Goal: Transaction & Acquisition: Obtain resource

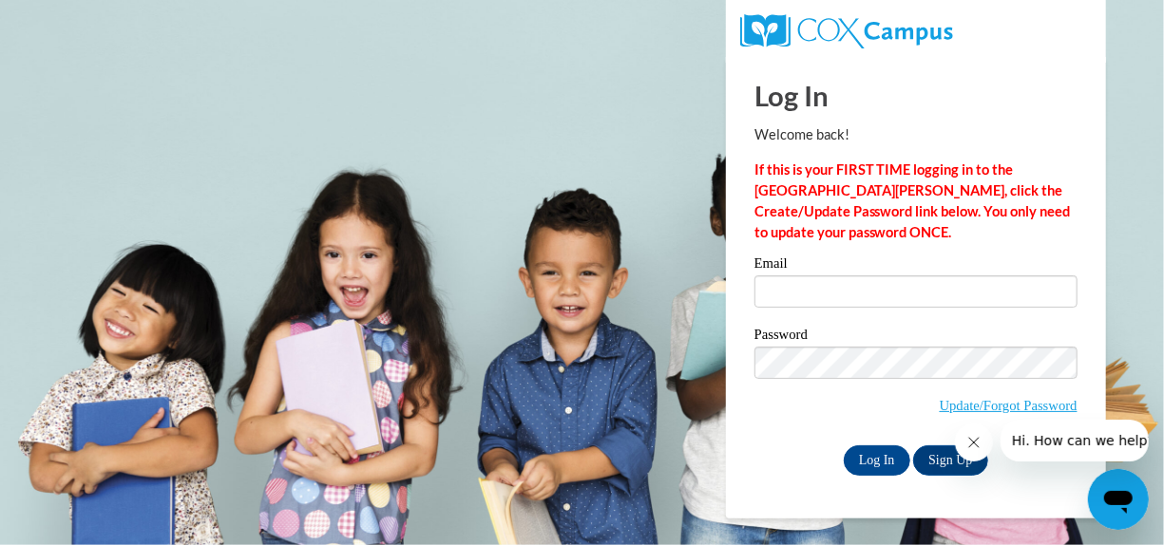
type input "fpp@firstpresgreenville.com"
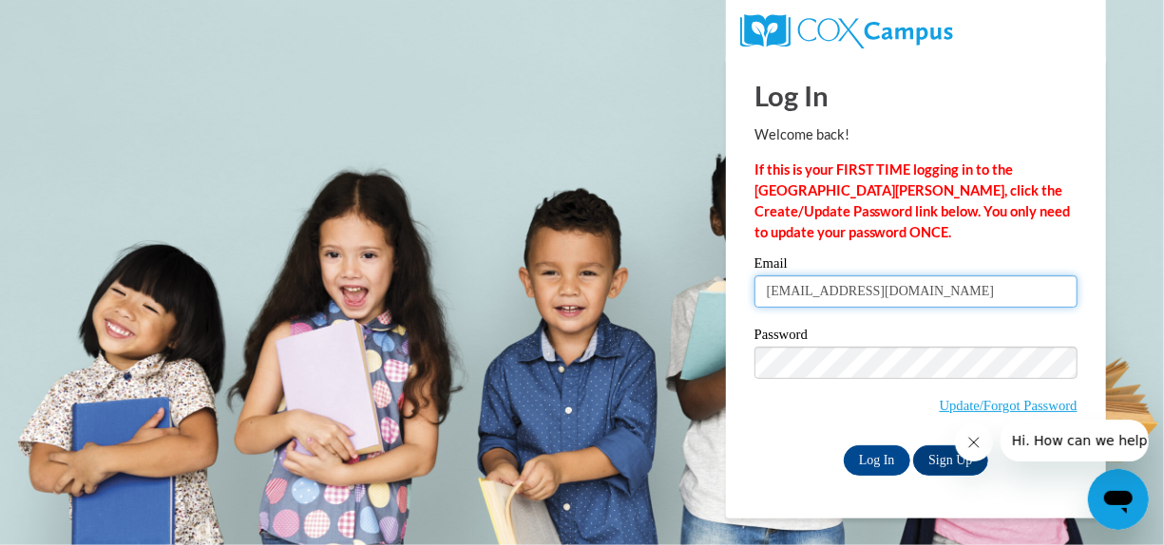
click at [951, 294] on input "fpp@firstpresgreenville.com" at bounding box center [915, 292] width 323 height 32
click at [1081, 109] on div "Log In Welcome back! If this is your FIRST TIME logging in to the NEW Cox Campu…" at bounding box center [916, 288] width 409 height 462
click at [1056, 281] on input "fpp@firstpresgreenville.com" at bounding box center [915, 292] width 323 height 32
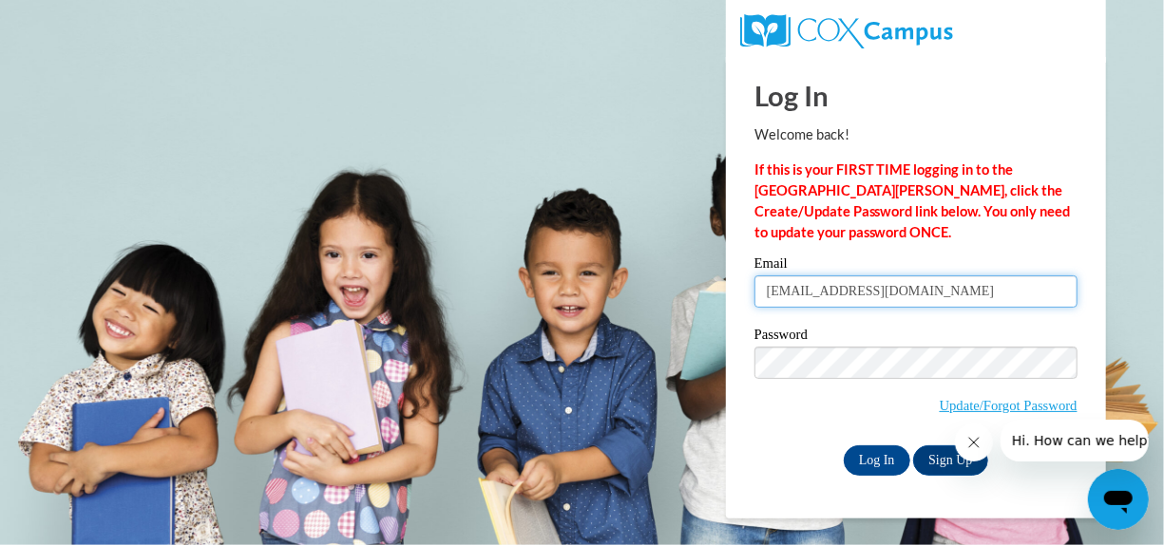
click at [1056, 281] on input "fpp@firstpresgreenville.com" at bounding box center [915, 292] width 323 height 32
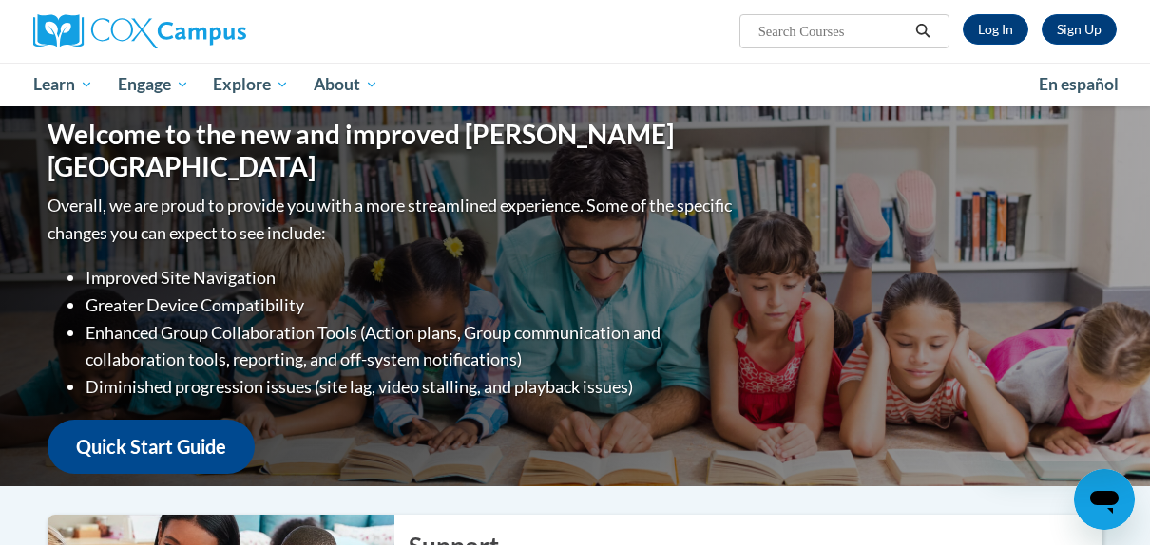
click at [1095, 6] on div "Sign Up Log In Search Search..." at bounding box center [760, 24] width 741 height 48
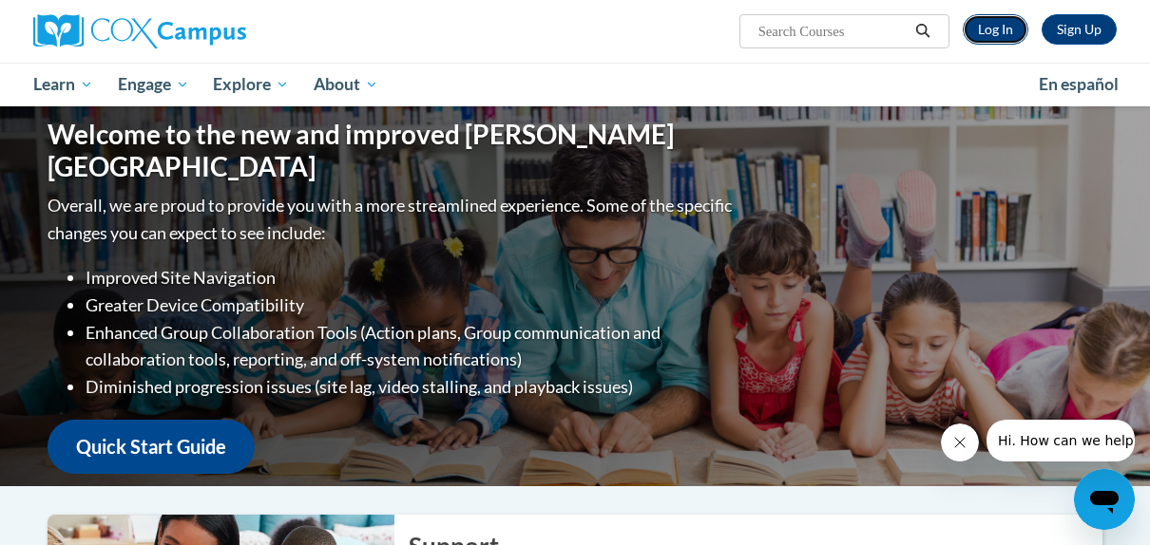
click at [997, 25] on link "Log In" at bounding box center [995, 29] width 66 height 30
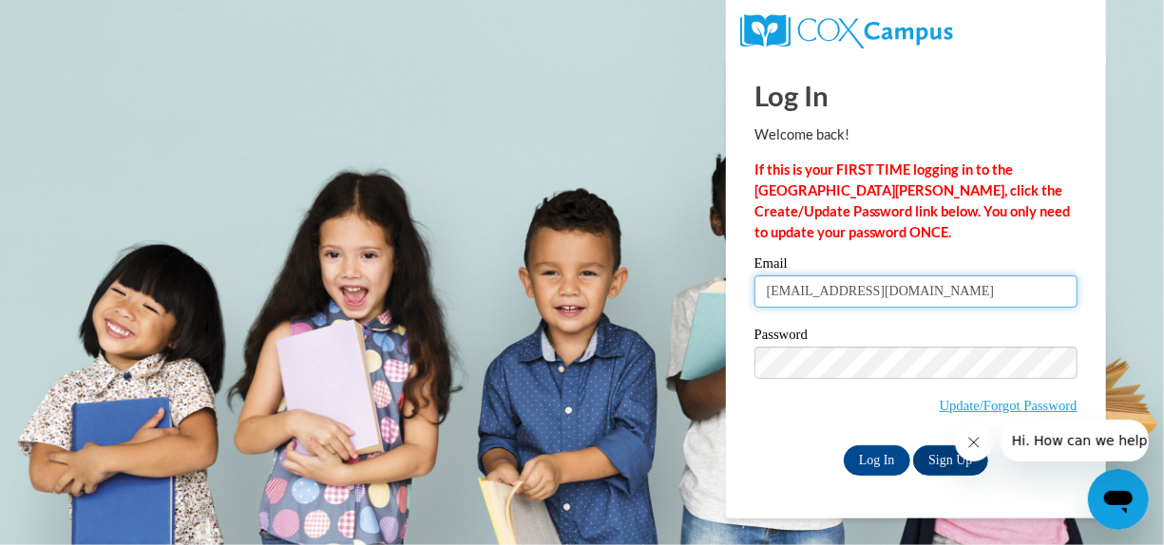
click at [941, 296] on input "fpp@firstpresgreenville.com" at bounding box center [915, 292] width 323 height 32
type input "f"
type input "[EMAIL_ADDRESS]"
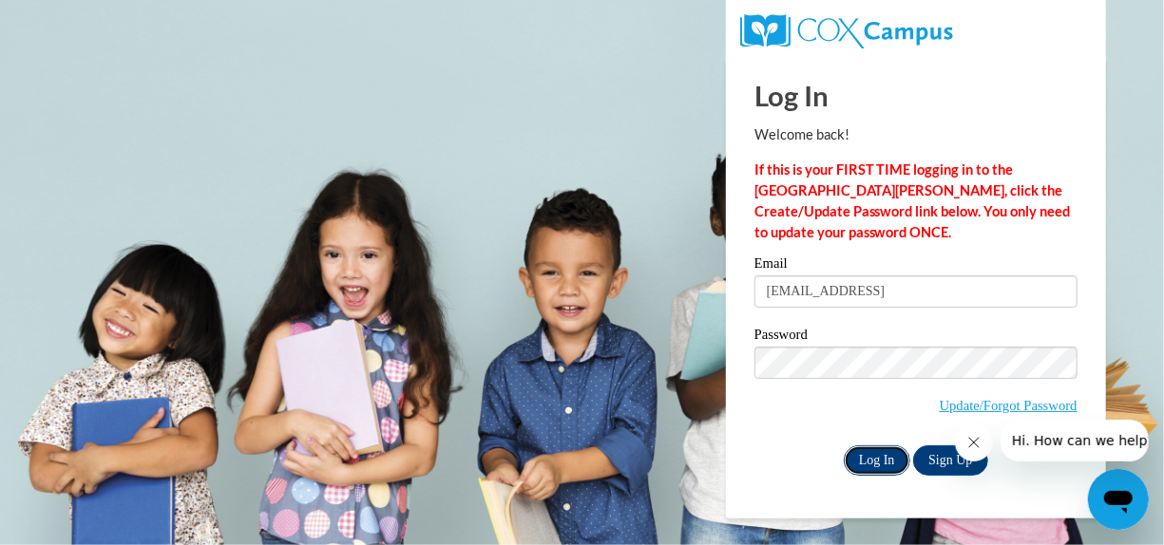
click at [895, 460] on input "Log In" at bounding box center [877, 461] width 67 height 30
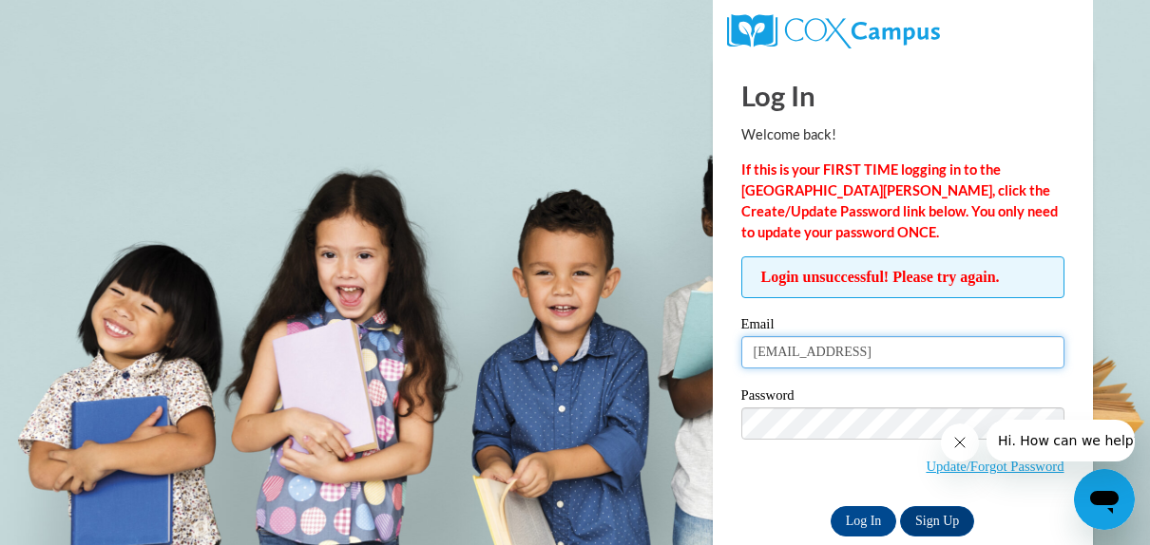
click at [900, 360] on input "[EMAIL_ADDRESS]" at bounding box center [902, 352] width 323 height 32
type input "[EMAIL_ADDRESS][DOMAIN_NAME]"
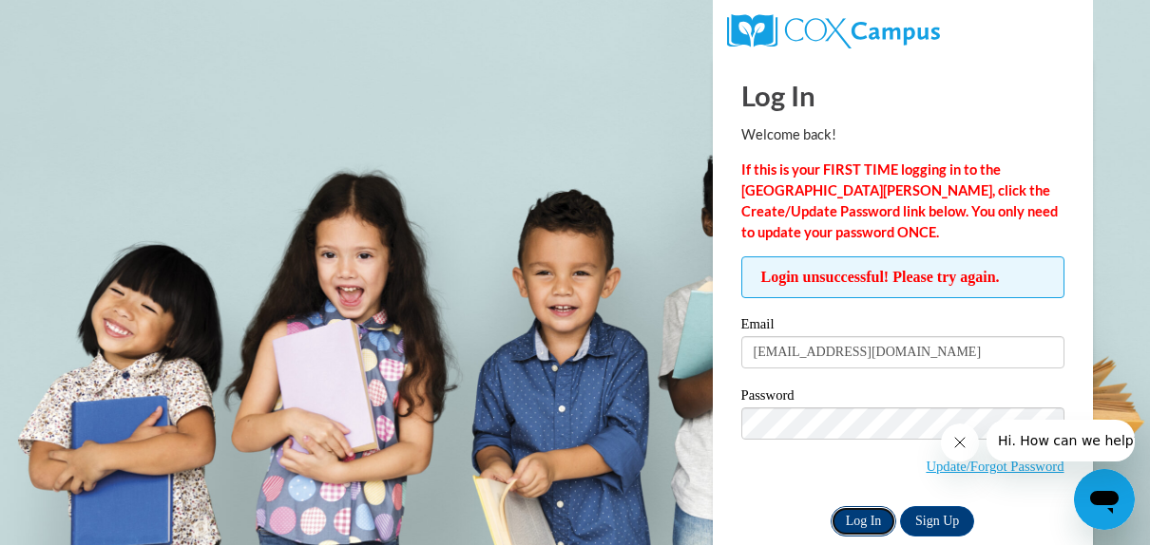
click at [881, 526] on input "Log In" at bounding box center [863, 521] width 67 height 30
click at [786, 447] on span "Update/Forgot Password" at bounding box center [902, 447] width 323 height 79
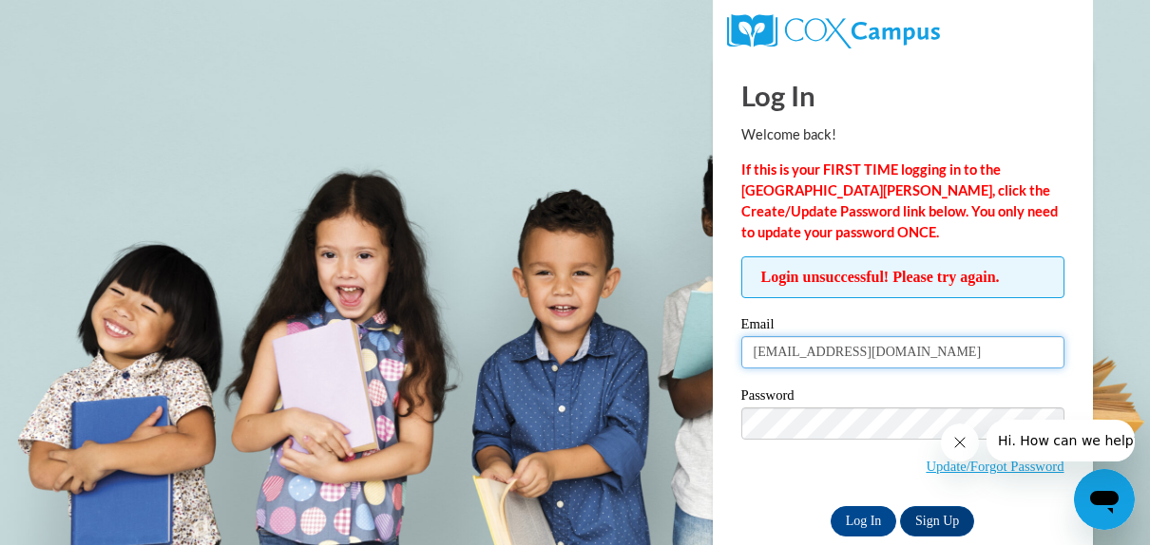
click at [993, 354] on input "[EMAIL_ADDRESS][DOMAIN_NAME]" at bounding box center [902, 352] width 323 height 32
type input "[EMAIL_ADDRESS][DOMAIN_NAME]"
click at [1112, 318] on body "Log In Welcome back! If this is your FIRST TIME logging in to the NEW Cox Campu…" at bounding box center [575, 272] width 1150 height 545
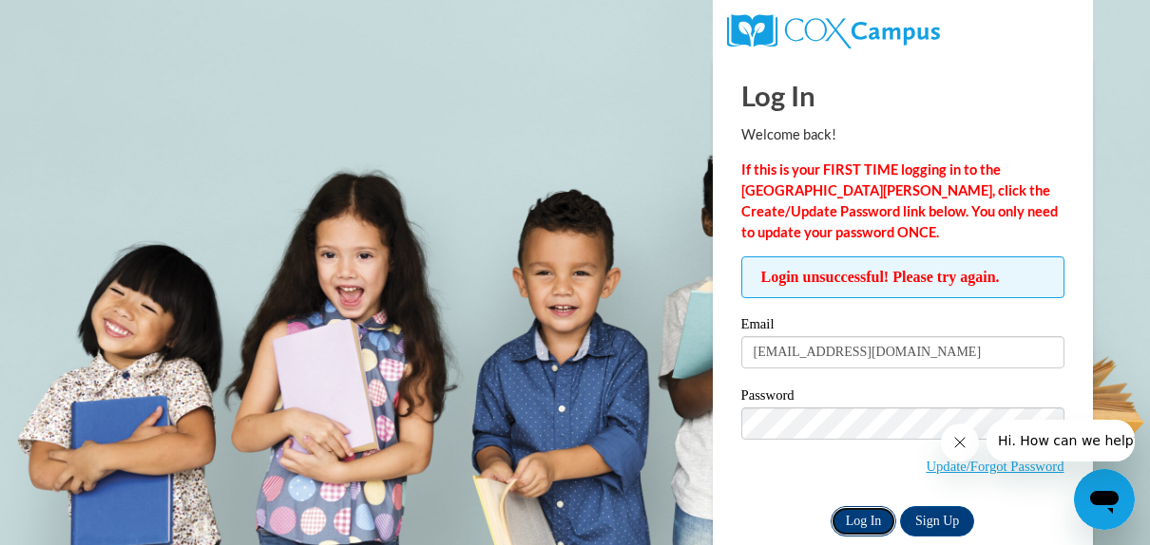
click at [873, 520] on input "Log In" at bounding box center [863, 521] width 67 height 30
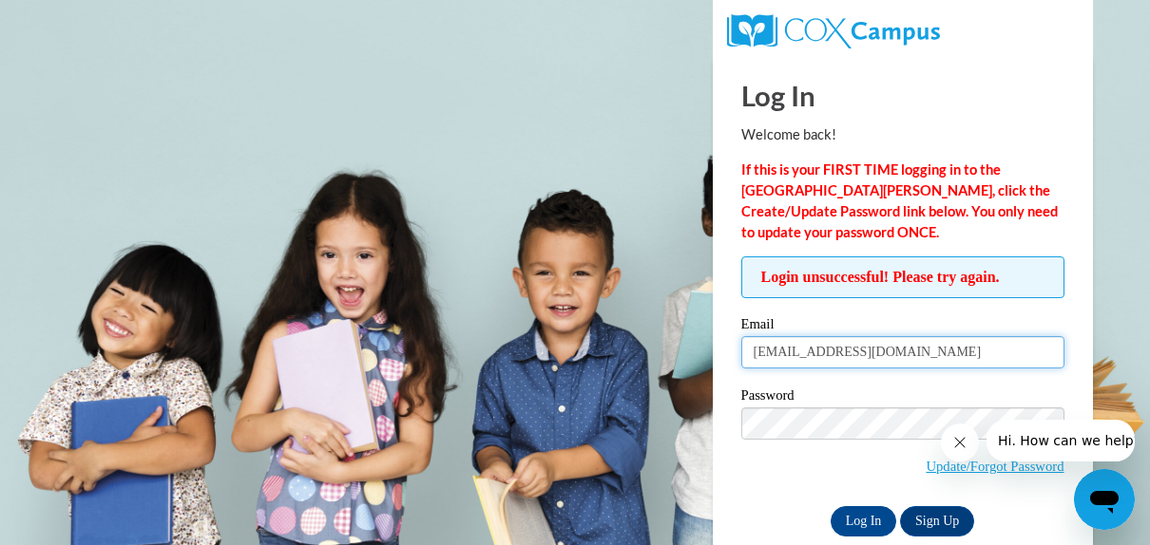
click at [1017, 342] on input "[EMAIL_ADDRESS][DOMAIN_NAME]" at bounding box center [902, 352] width 323 height 32
type input "[EMAIL_ADDRESS][DOMAIN_NAME]"
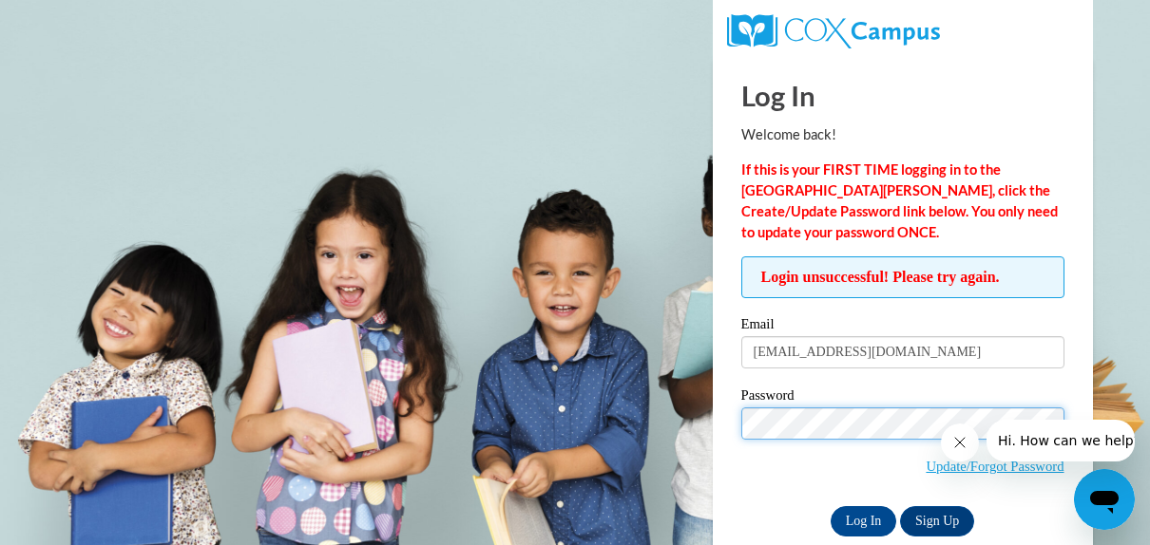
click at [830, 506] on input "Log In" at bounding box center [863, 521] width 67 height 30
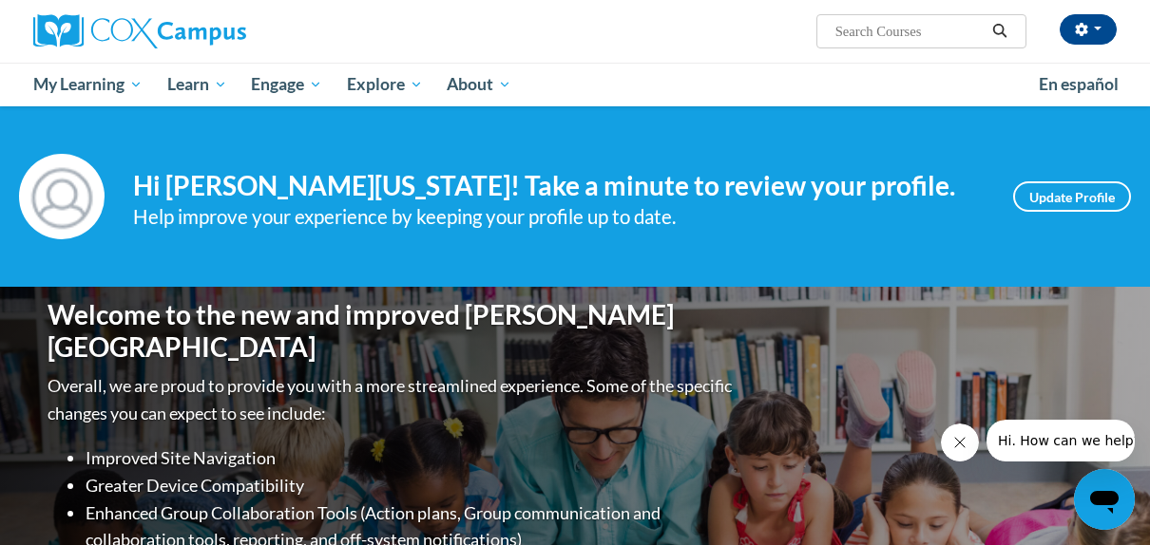
click at [989, 29] on button "Search" at bounding box center [999, 31] width 29 height 23
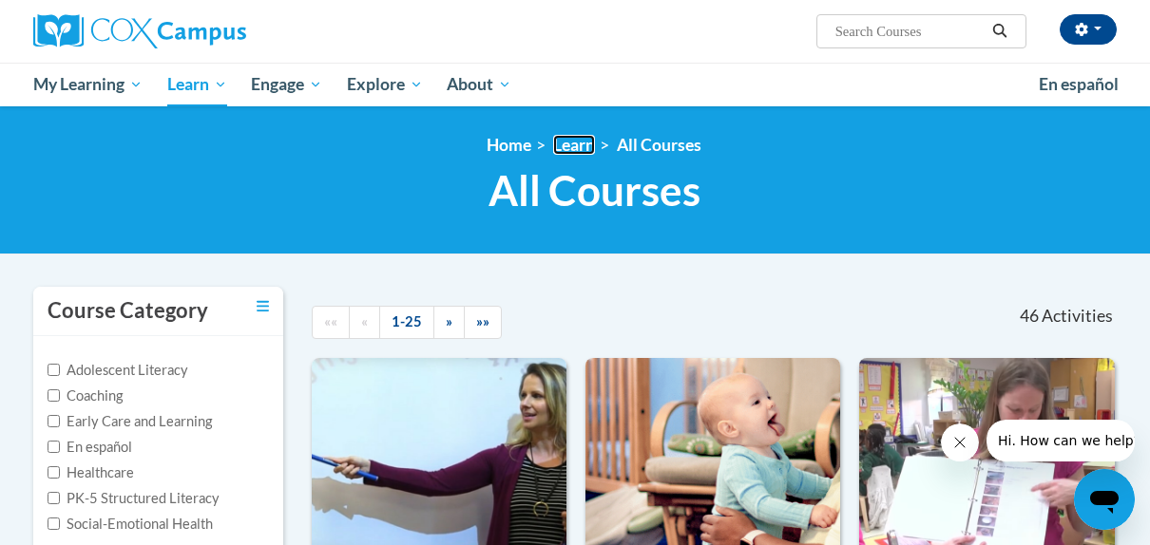
click at [591, 144] on link "Learn" at bounding box center [574, 145] width 42 height 20
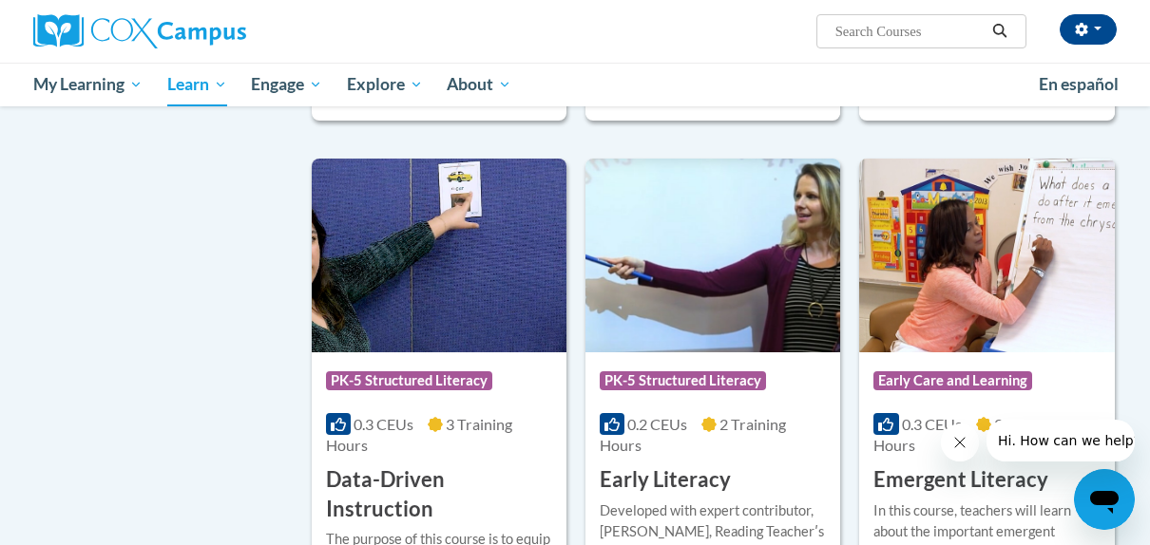
scroll to position [2084, 0]
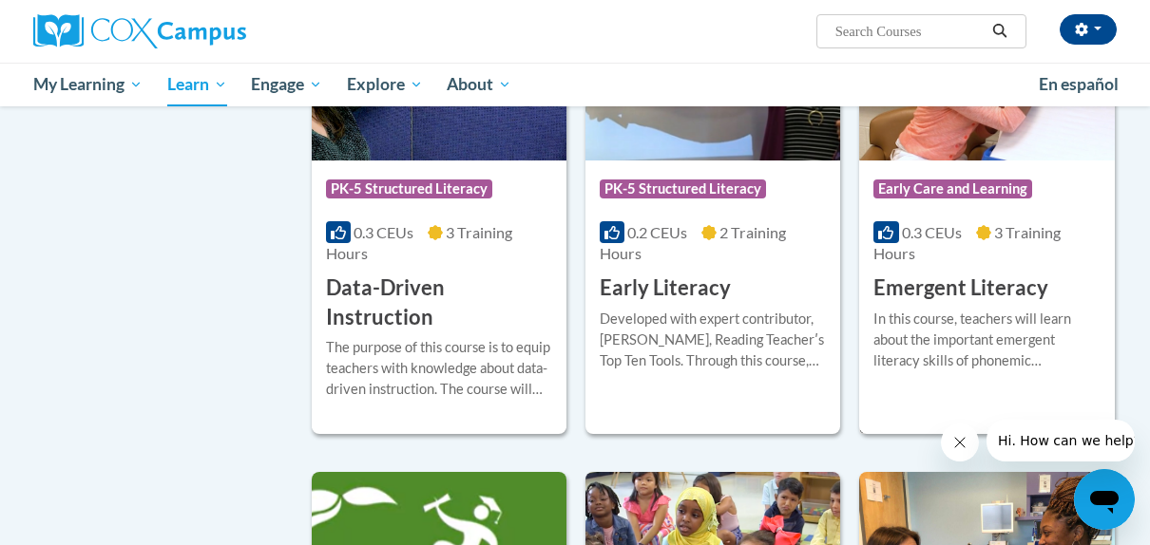
click at [912, 232] on span "0.3 CEUs" at bounding box center [932, 232] width 60 height 18
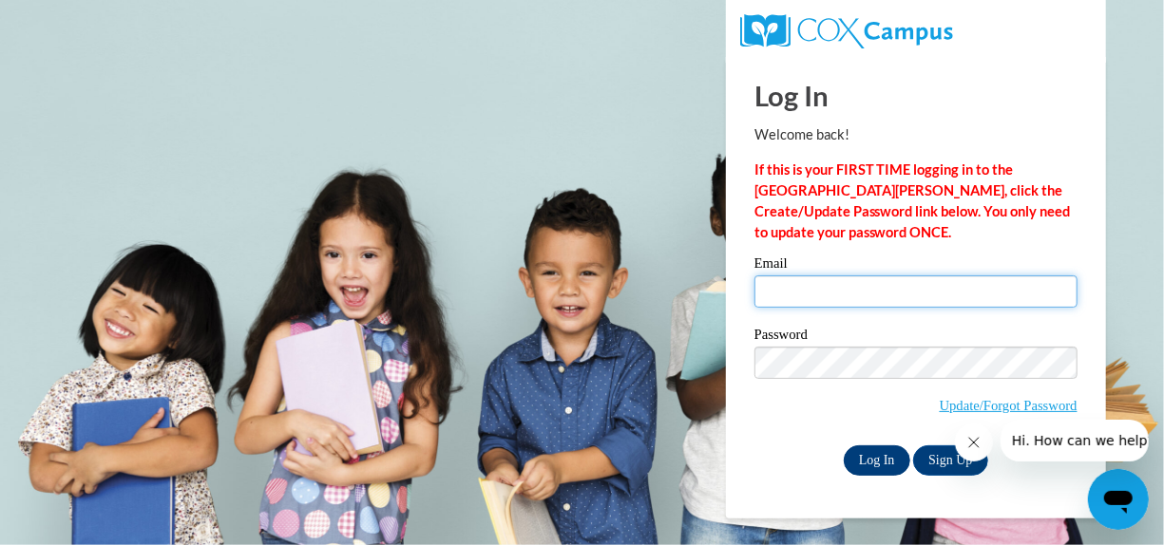
type input "shanellewash14@icloud.com"
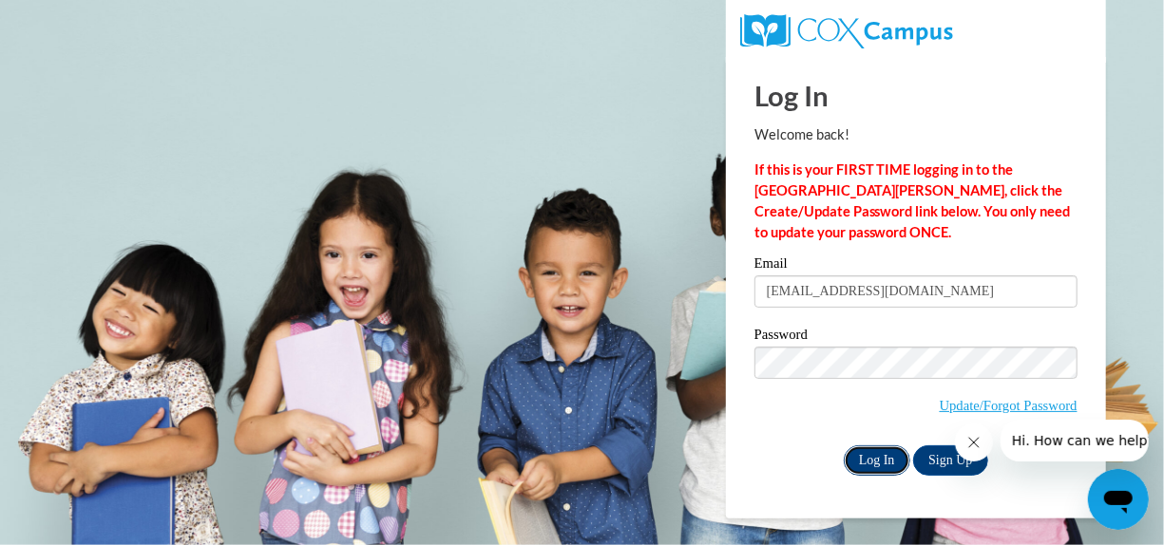
click at [890, 465] on input "Log In" at bounding box center [877, 461] width 67 height 30
click at [865, 464] on input "Log In" at bounding box center [877, 461] width 67 height 30
